Goal: Transaction & Acquisition: Subscribe to service/newsletter

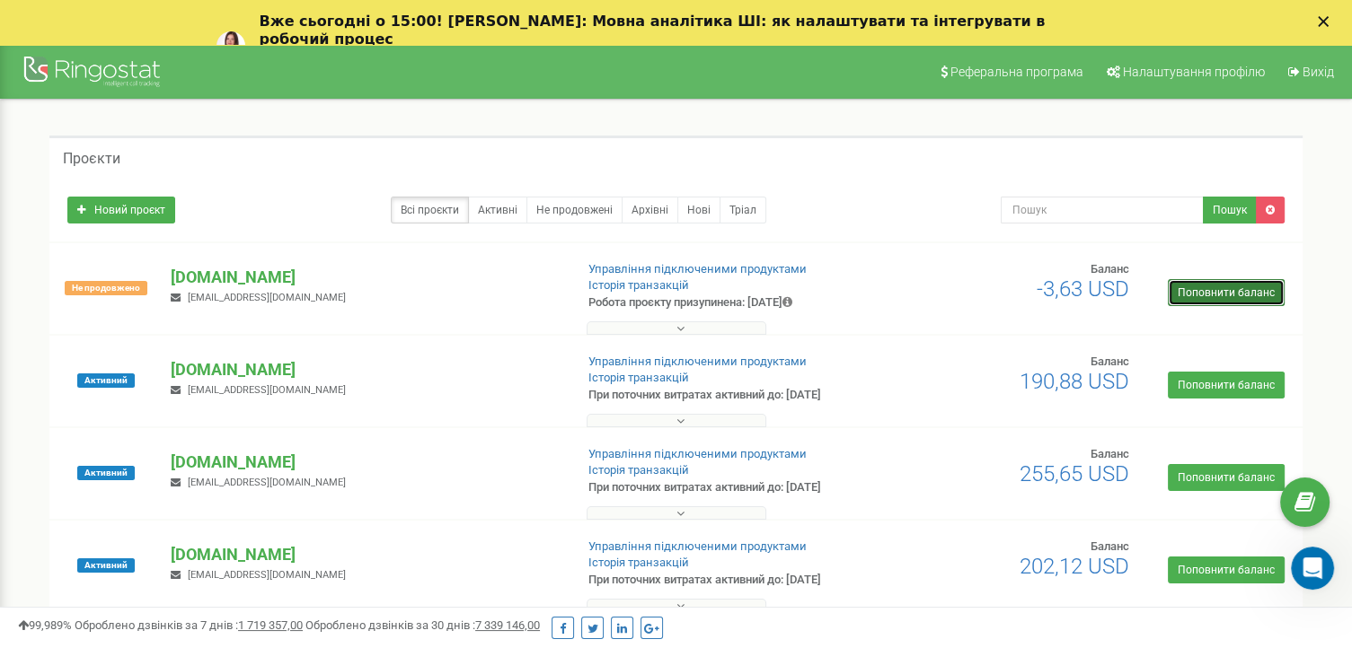
click at [1214, 288] on link "Поповнити баланс" at bounding box center [1225, 292] width 117 height 27
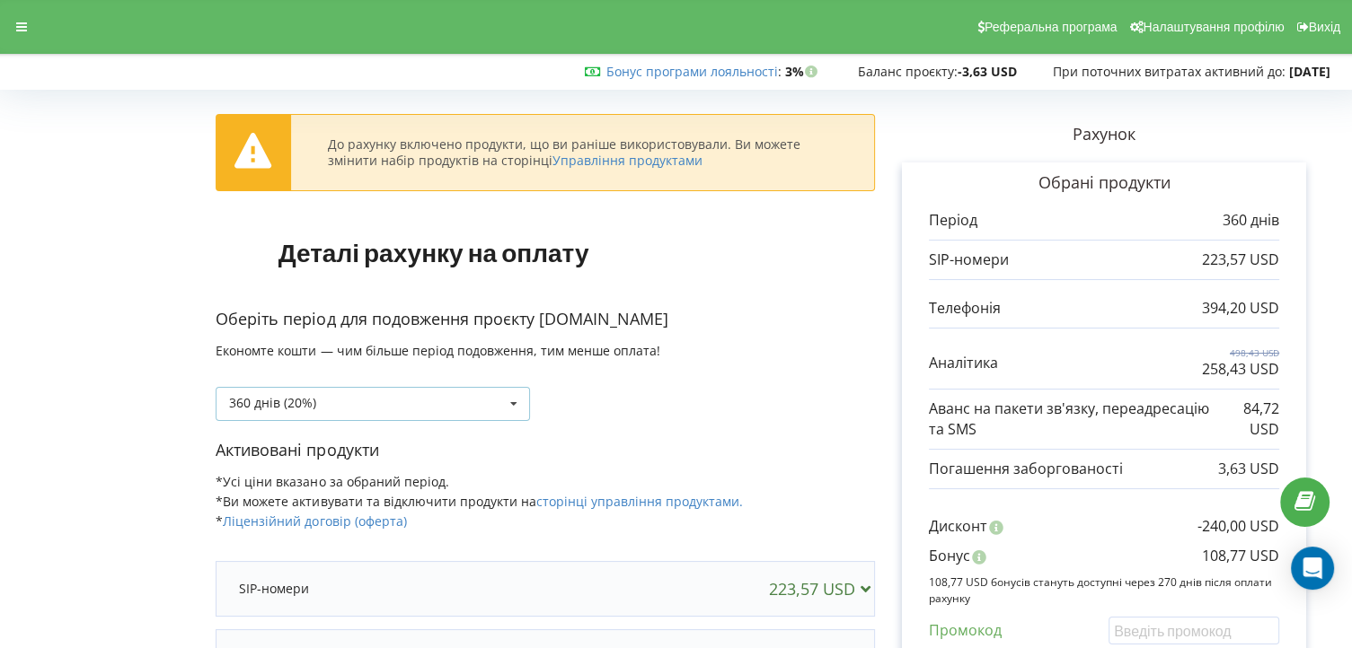
click at [507, 400] on icon at bounding box center [513, 404] width 27 height 33
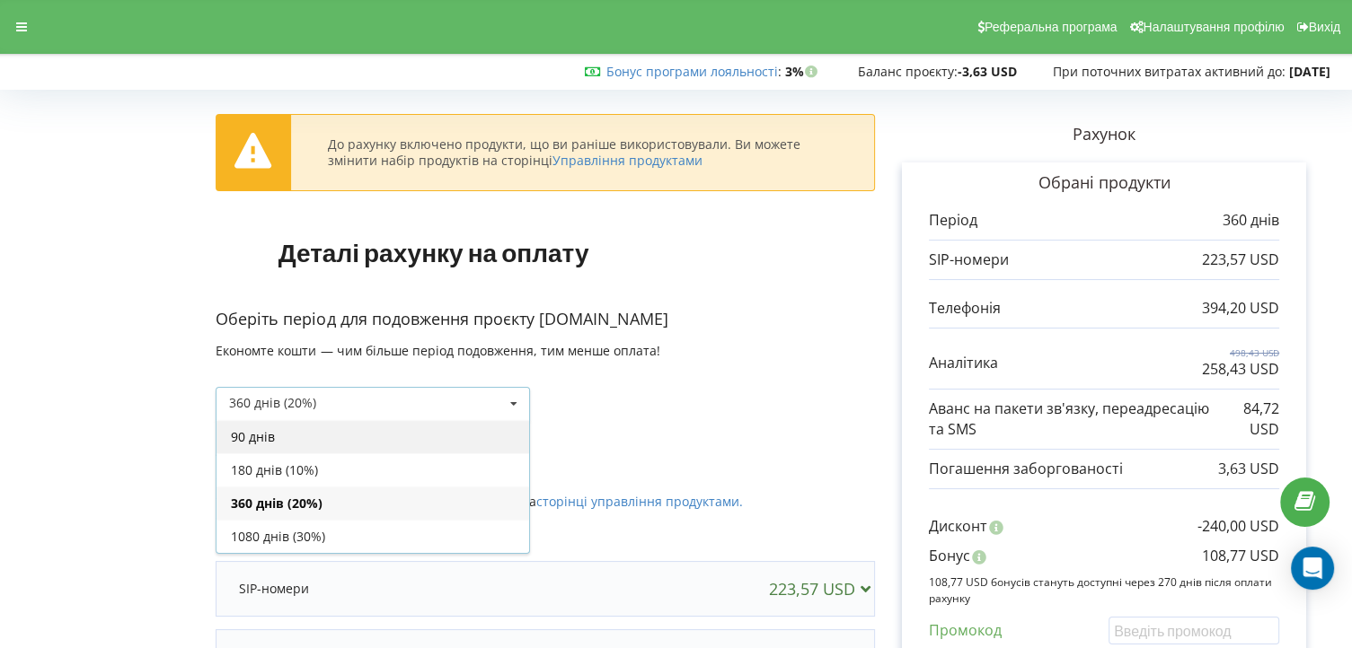
click at [239, 427] on div "90 днів" at bounding box center [372, 436] width 313 height 33
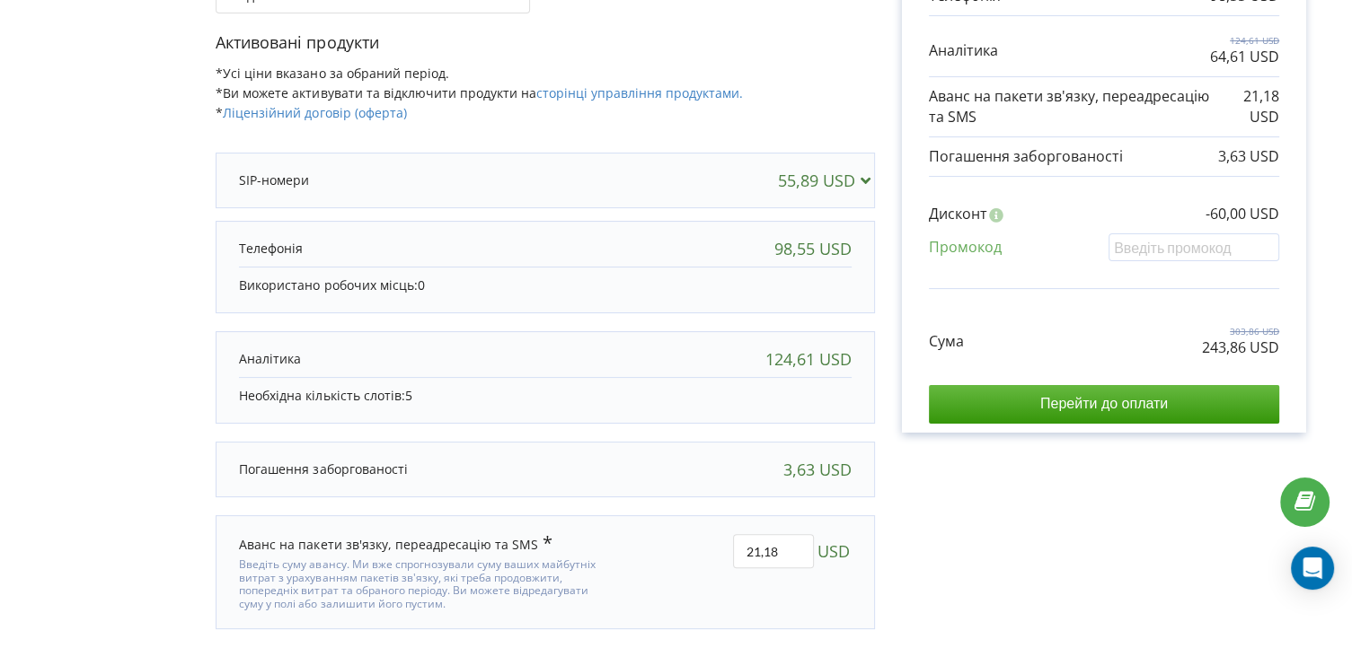
scroll to position [359, 0]
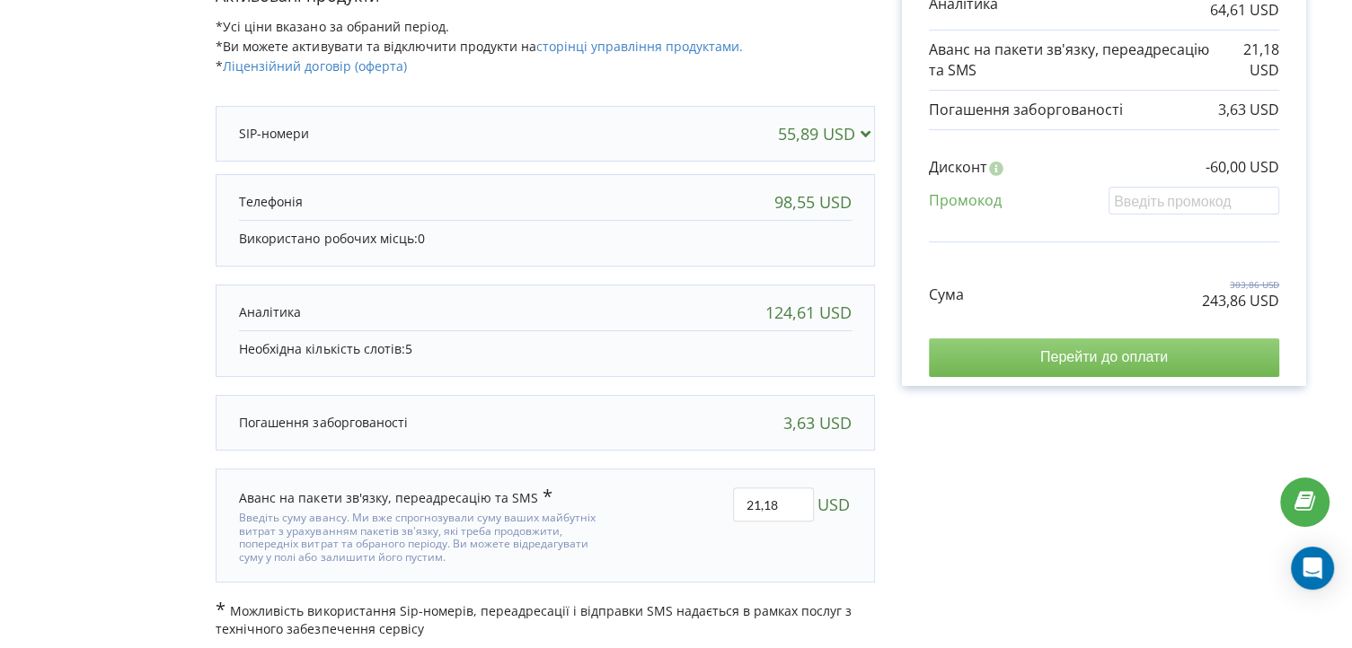
click at [1105, 371] on input "Перейти до оплати" at bounding box center [1104, 358] width 350 height 38
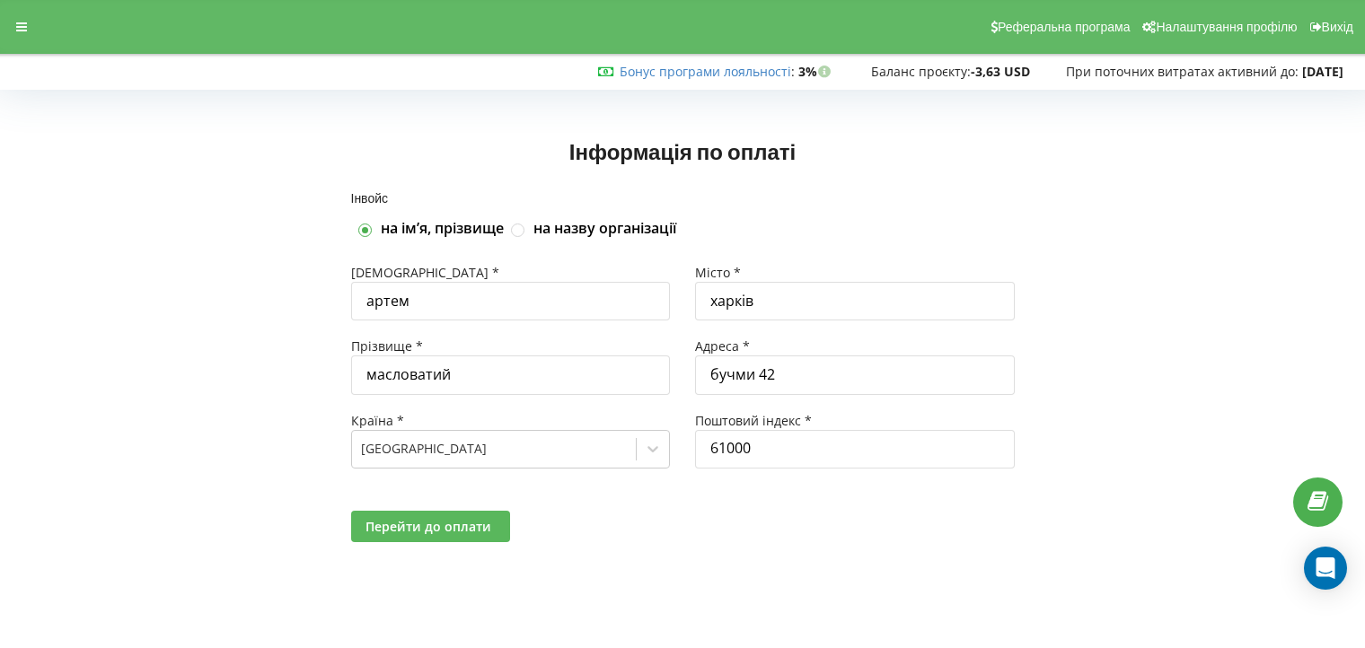
click at [474, 530] on span "Перейти до оплати" at bounding box center [428, 526] width 126 height 17
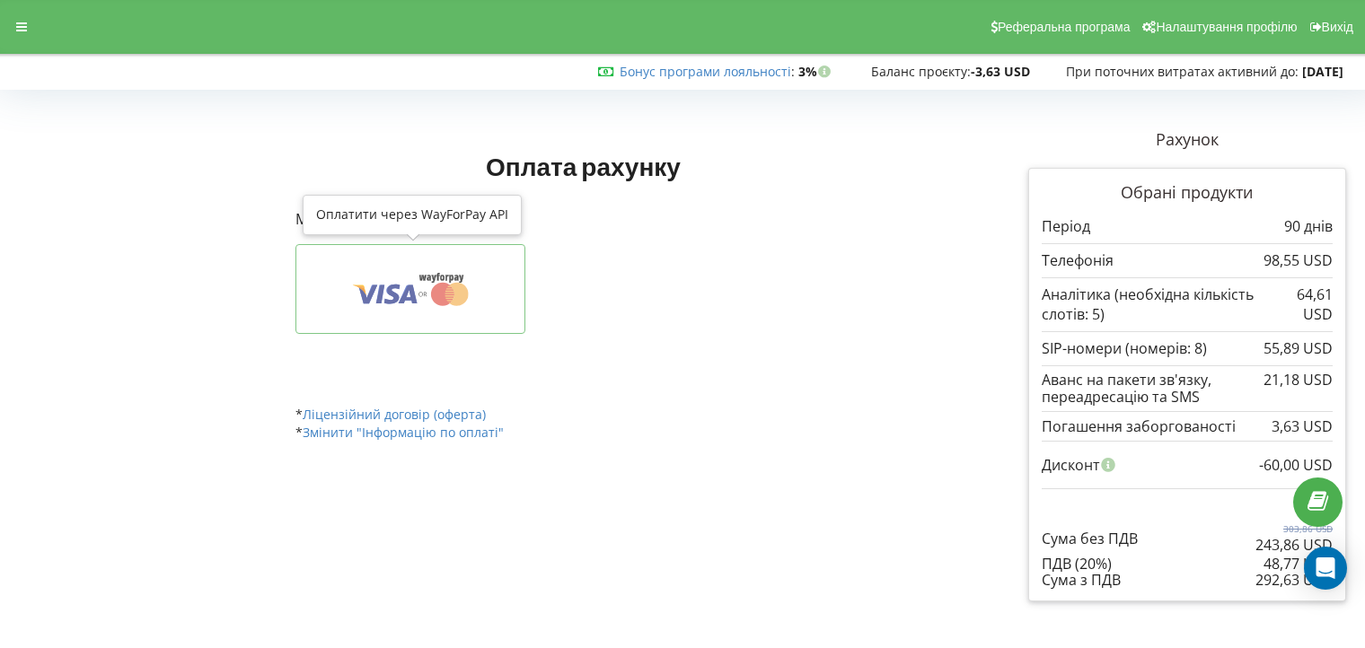
click at [445, 288] on icon at bounding box center [442, 294] width 23 height 23
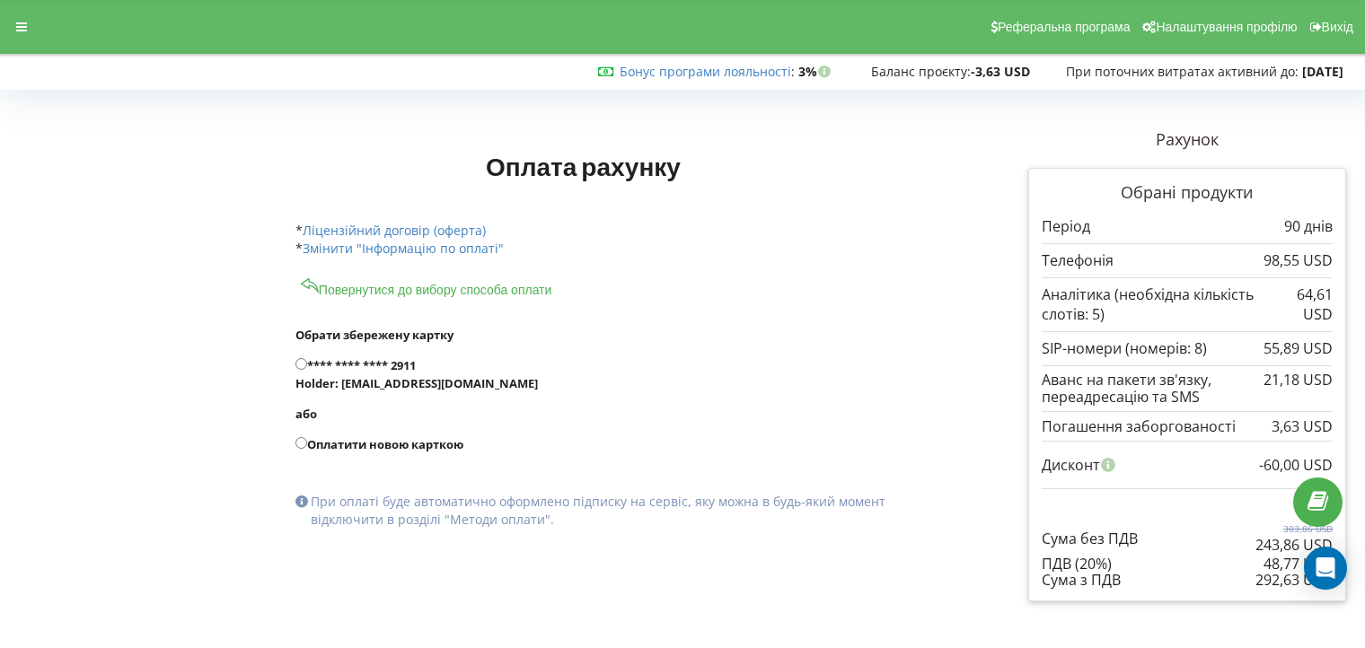
click at [299, 363] on input "**** **** **** 2911 Holder: [EMAIL_ADDRESS][DOMAIN_NAME]" at bounding box center [301, 364] width 12 height 12
radio input "true"
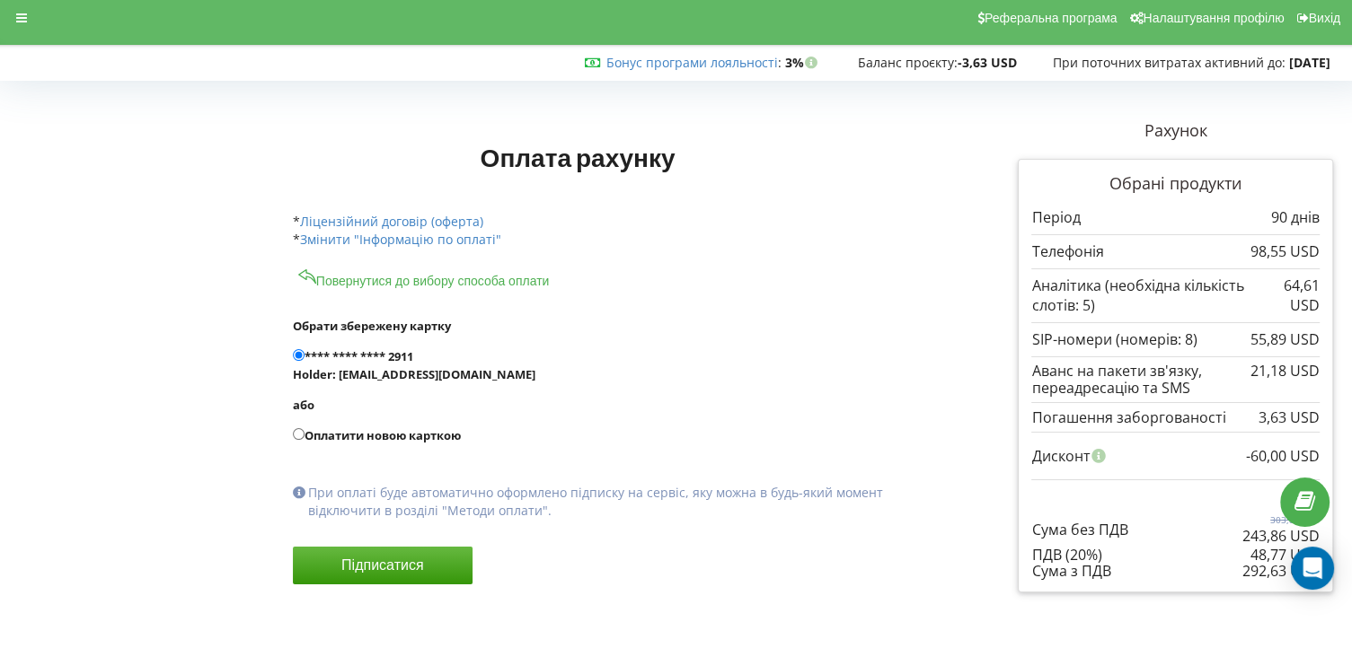
scroll to position [18, 0]
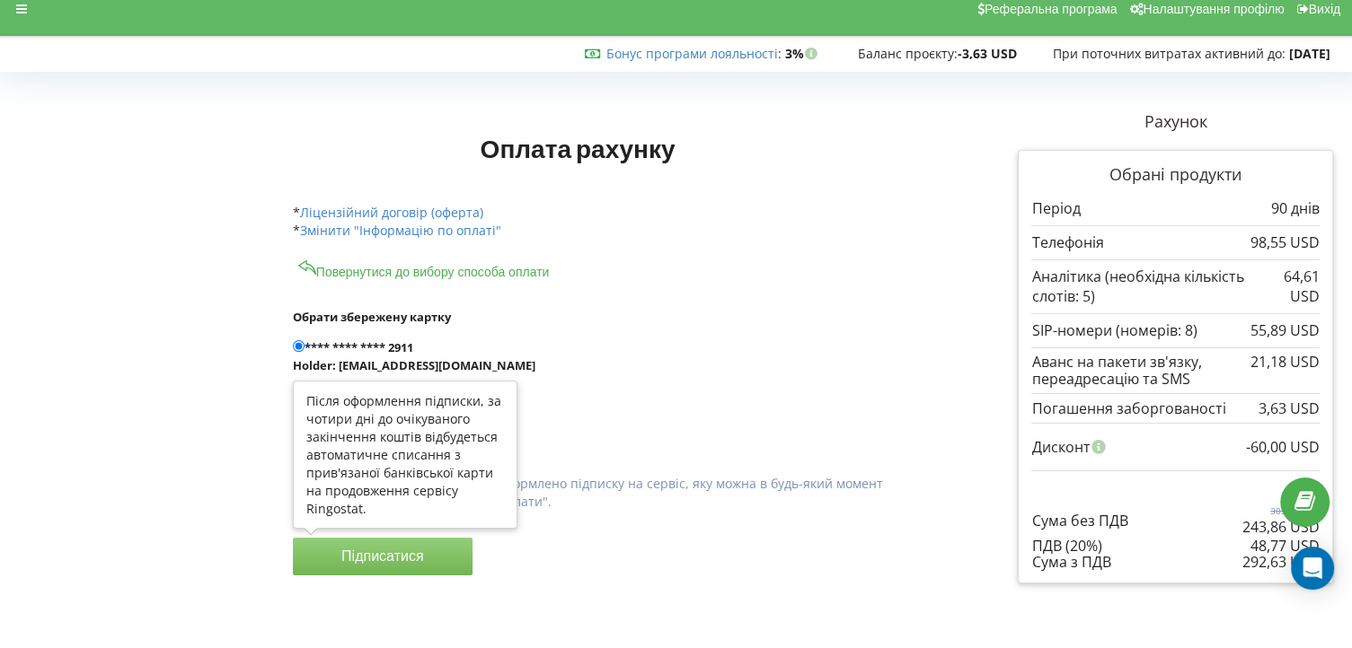
click at [417, 556] on button "Підписатися" at bounding box center [383, 557] width 180 height 38
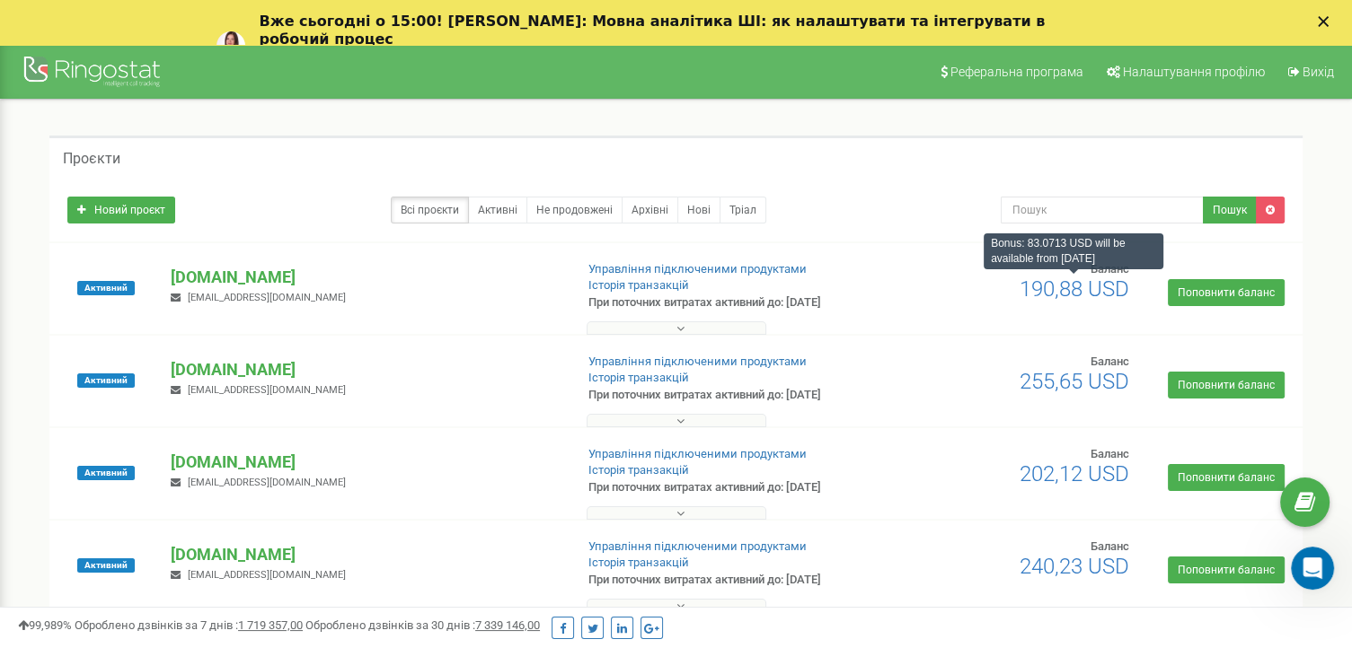
click at [1078, 290] on span "190,88 USD" at bounding box center [1074, 289] width 110 height 25
